Goal: Obtain resource: Download file/media

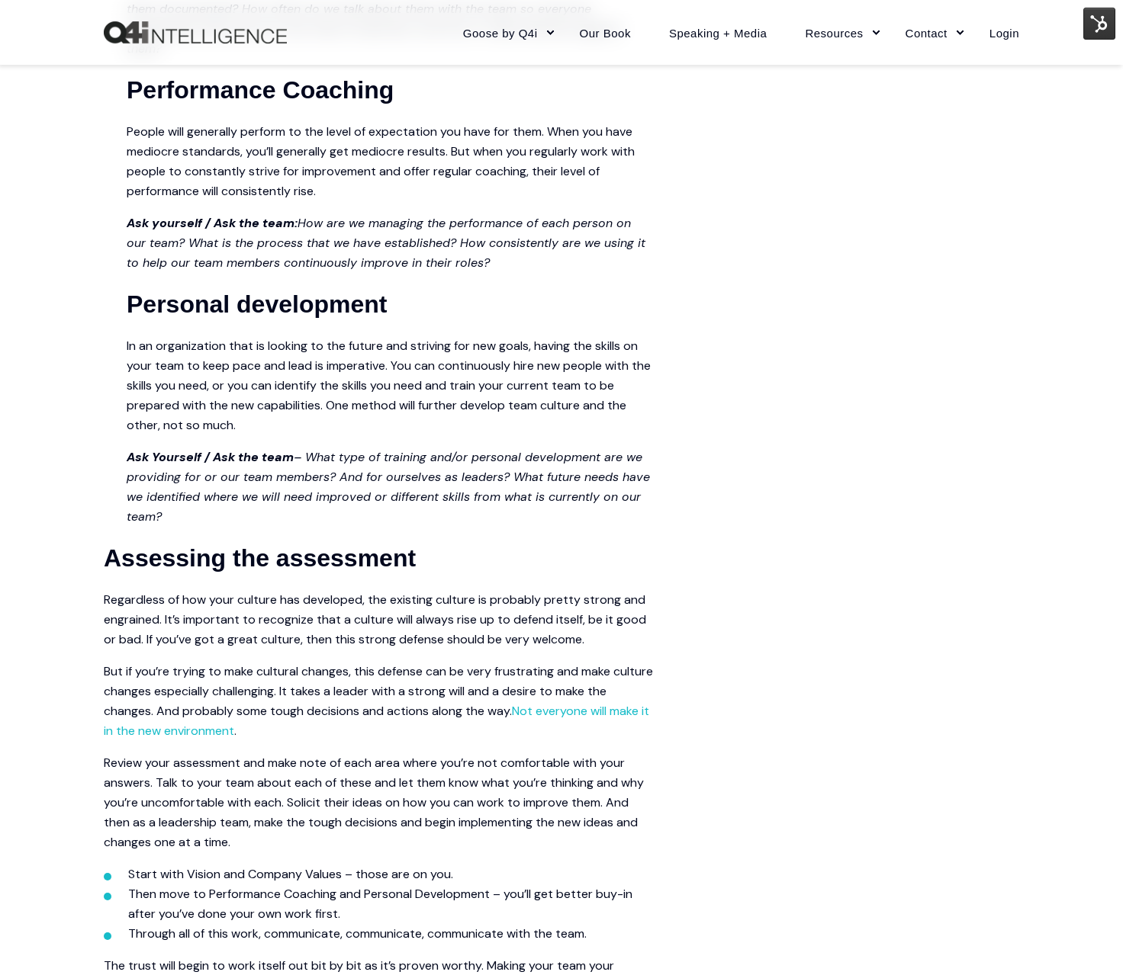
scroll to position [2819, 0]
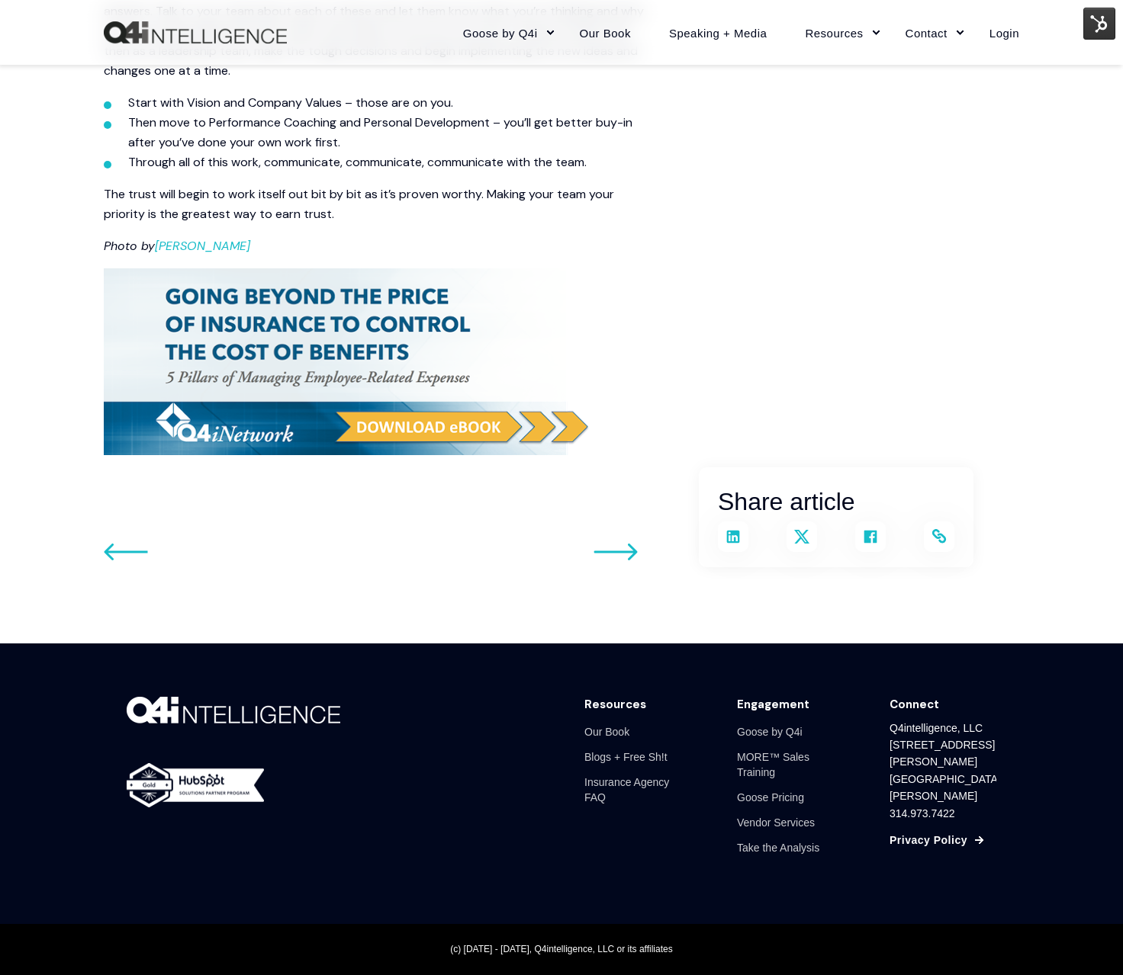
click at [404, 413] on img at bounding box center [346, 361] width 485 height 187
